Goal: Check status: Check status

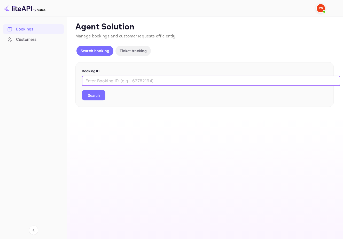
click at [127, 83] on input "text" at bounding box center [211, 81] width 258 height 10
paste input "9600777"
type input "9600777"
click at [93, 97] on button "Search" at bounding box center [94, 95] width 24 height 10
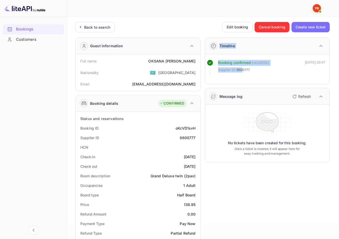
drag, startPoint x: 250, startPoint y: 70, endPoint x: 243, endPoint y: 70, distance: 7.2
click at [243, 70] on span "9600777" at bounding box center [243, 69] width 13 height 5
drag, startPoint x: 162, startPoint y: 60, endPoint x: 197, endPoint y: 63, distance: 34.5
click at [197, 63] on div "Full name [PERSON_NAME]" at bounding box center [138, 61] width 121 height 10
copy div "[PERSON_NAME]"
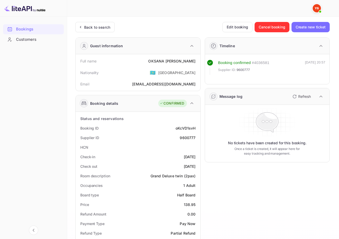
click at [242, 182] on div "Timeline Booking confirmed # 4036581 Supplier ID: 9600777 [DATE] 20:57 Message …" at bounding box center [265, 221] width 129 height 377
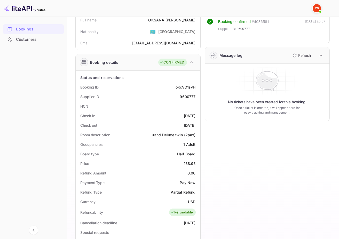
scroll to position [43, 0]
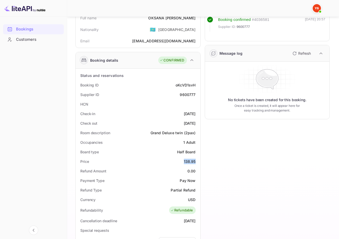
drag, startPoint x: 182, startPoint y: 161, endPoint x: 197, endPoint y: 162, distance: 15.5
click at [197, 162] on div "Price 138.95" at bounding box center [138, 162] width 121 height 10
copy div "138.95"
drag, startPoint x: 186, startPoint y: 199, endPoint x: 196, endPoint y: 198, distance: 10.1
click at [196, 198] on div "Currency USD" at bounding box center [138, 200] width 121 height 10
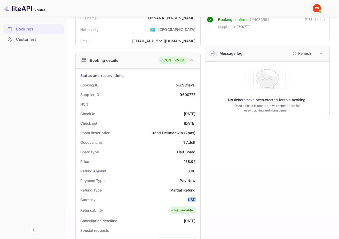
copy div "USD"
